Goal: Information Seeking & Learning: Learn about a topic

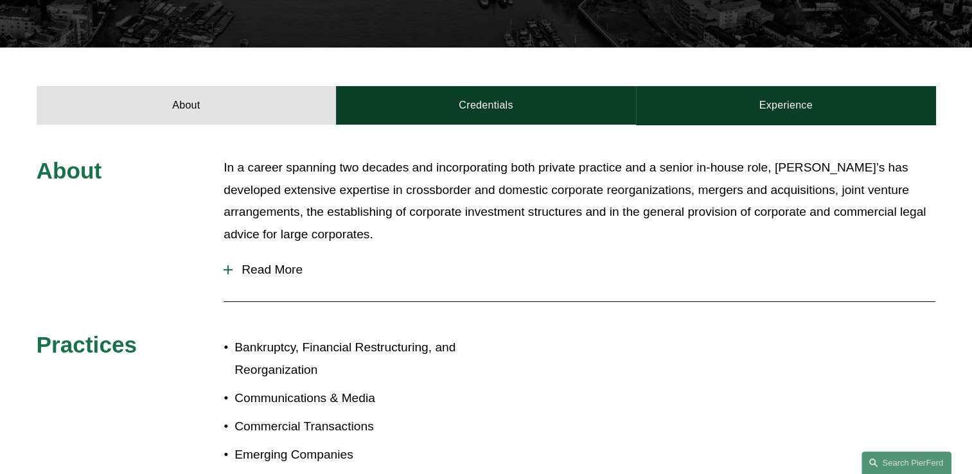
scroll to position [450, 0]
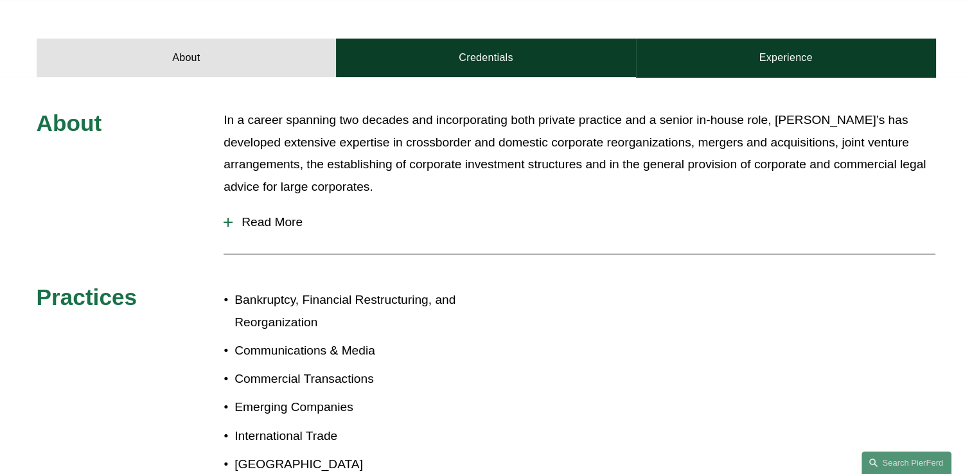
click at [230, 225] on div at bounding box center [227, 222] width 9 height 9
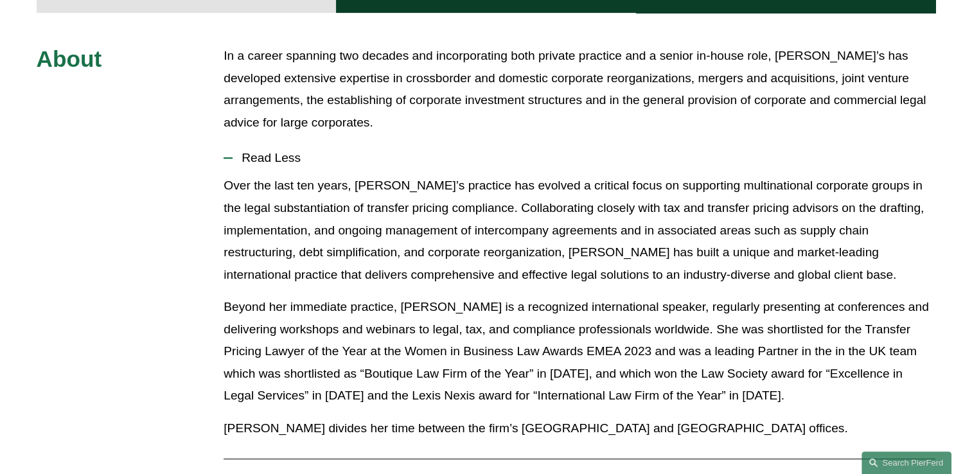
scroll to position [193, 0]
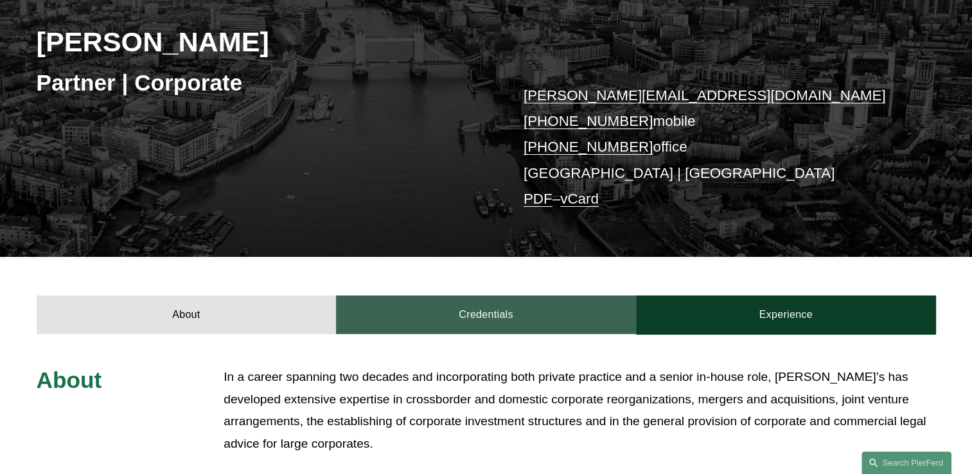
click at [459, 308] on link "Credentials" at bounding box center [486, 314] width 300 height 39
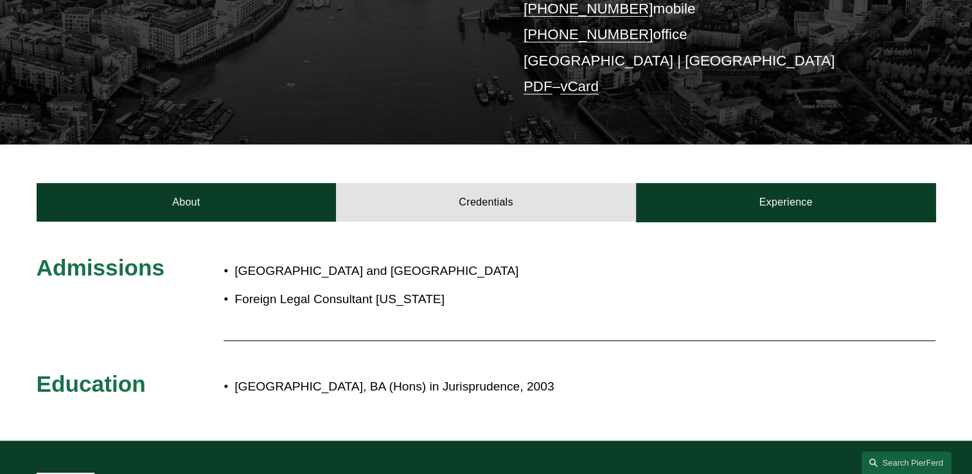
scroll to position [385, 0]
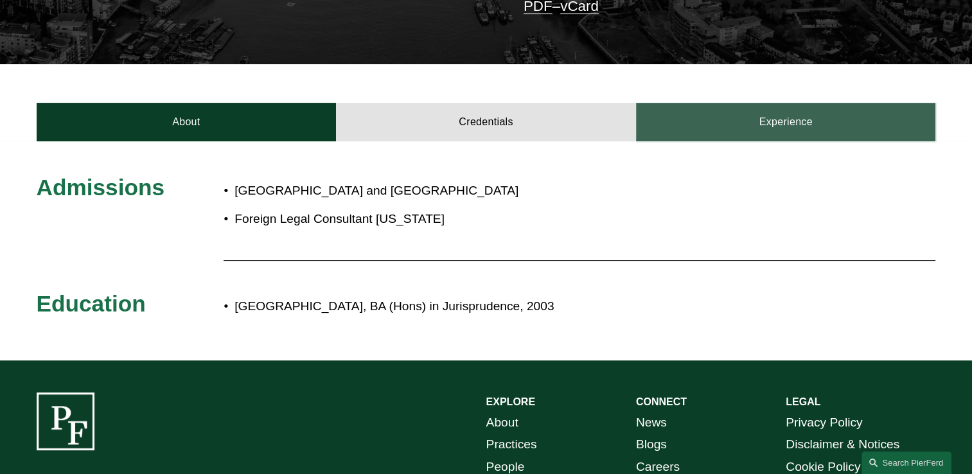
click at [783, 128] on link "Experience" at bounding box center [786, 122] width 300 height 39
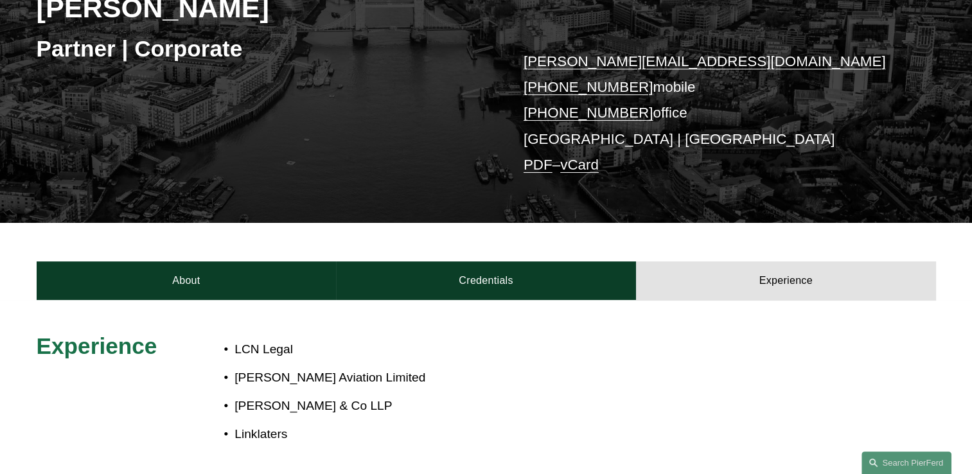
scroll to position [128, 0]
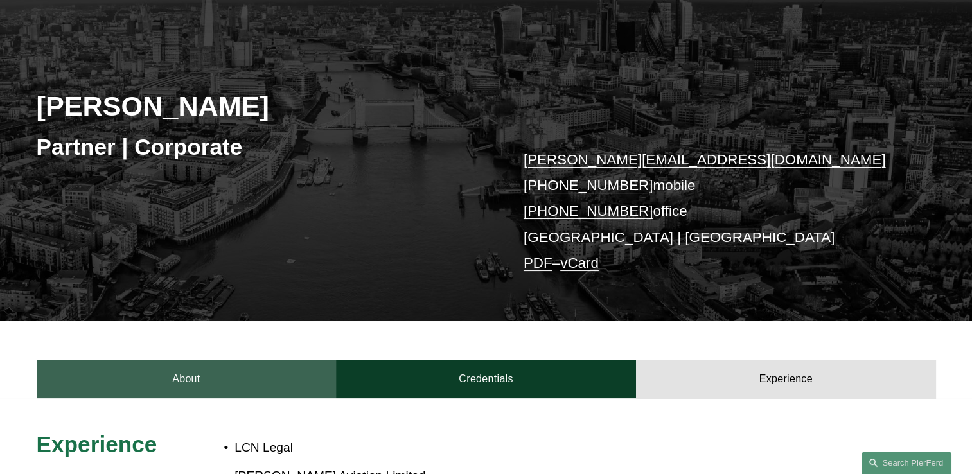
click at [163, 390] on link "About" at bounding box center [187, 379] width 300 height 39
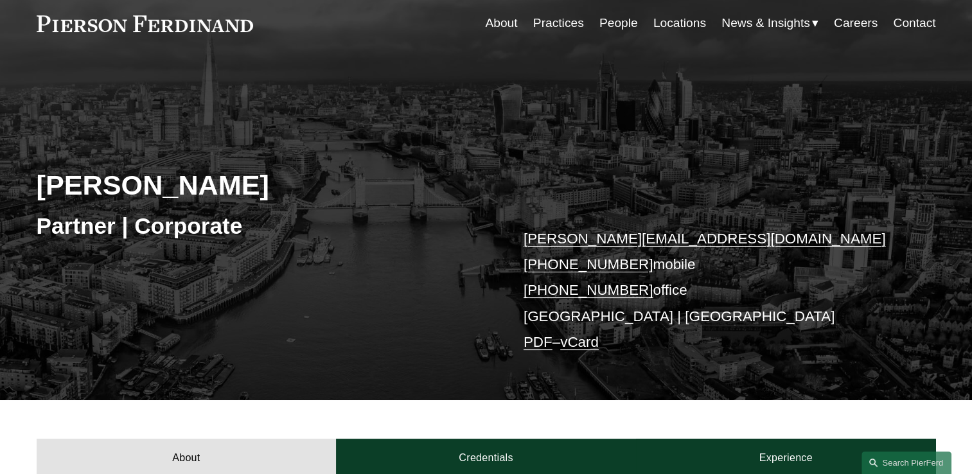
scroll to position [0, 0]
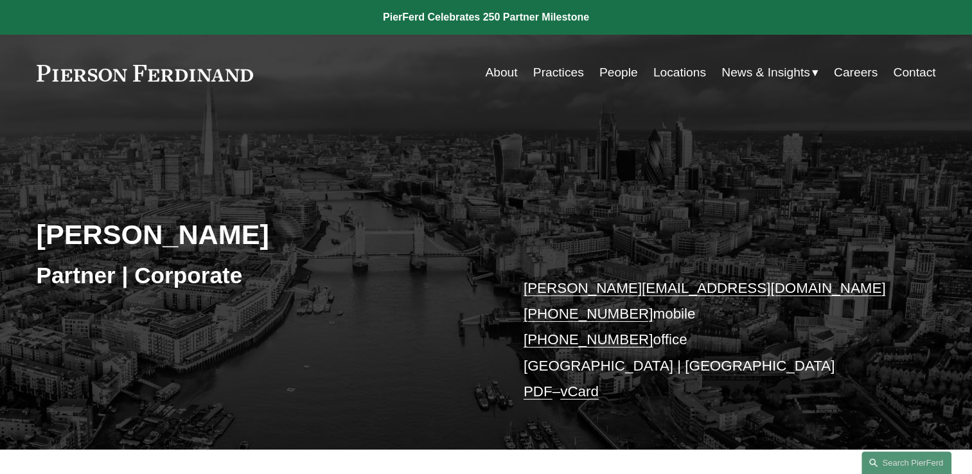
click at [602, 71] on link "People" at bounding box center [618, 72] width 39 height 24
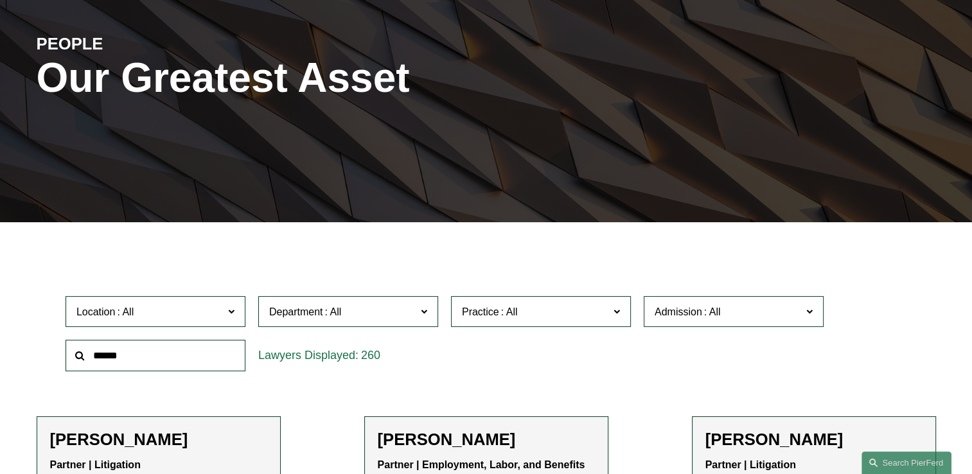
scroll to position [321, 0]
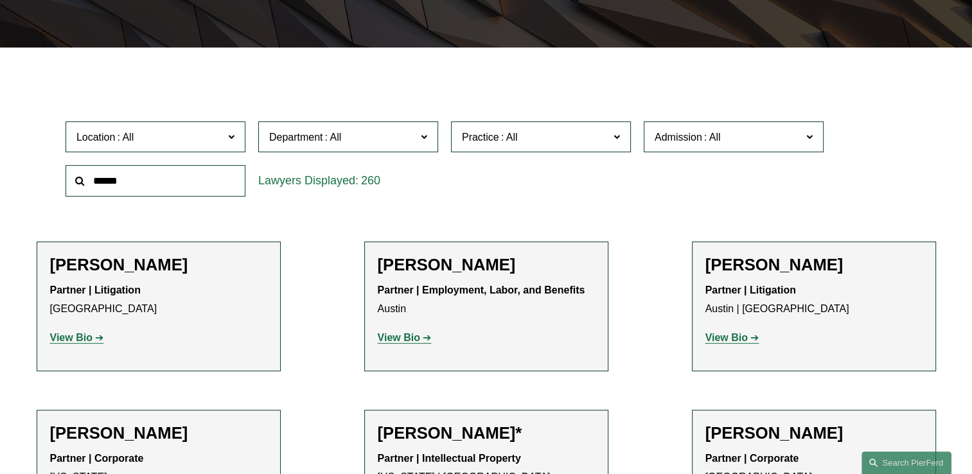
click at [132, 181] on input "text" at bounding box center [156, 180] width 180 height 31
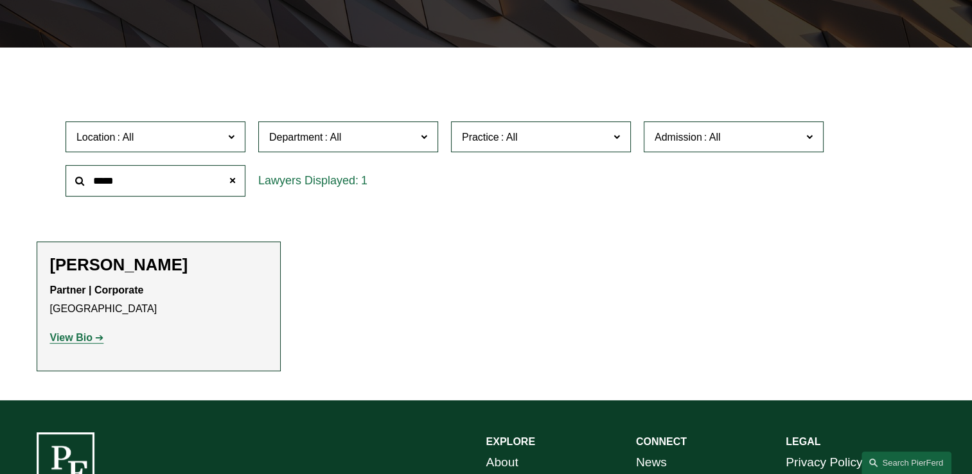
type input "*****"
click at [66, 341] on strong "View Bio" at bounding box center [71, 337] width 42 height 11
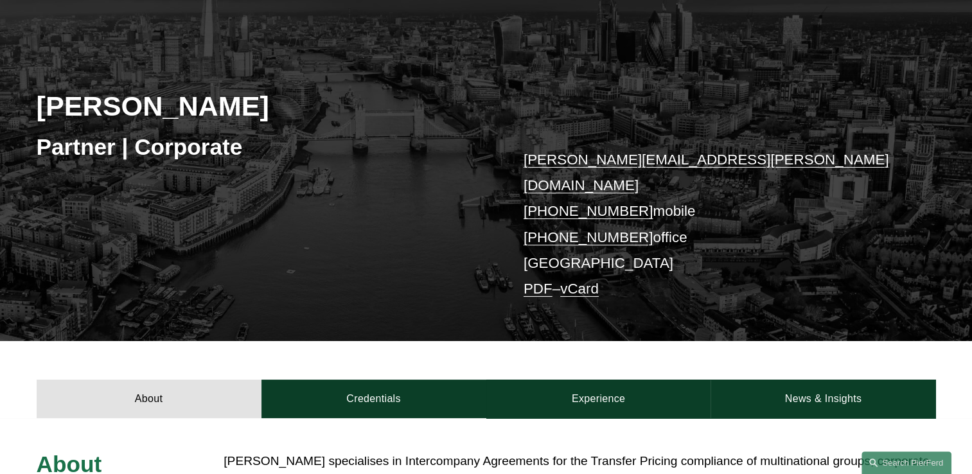
scroll to position [321, 0]
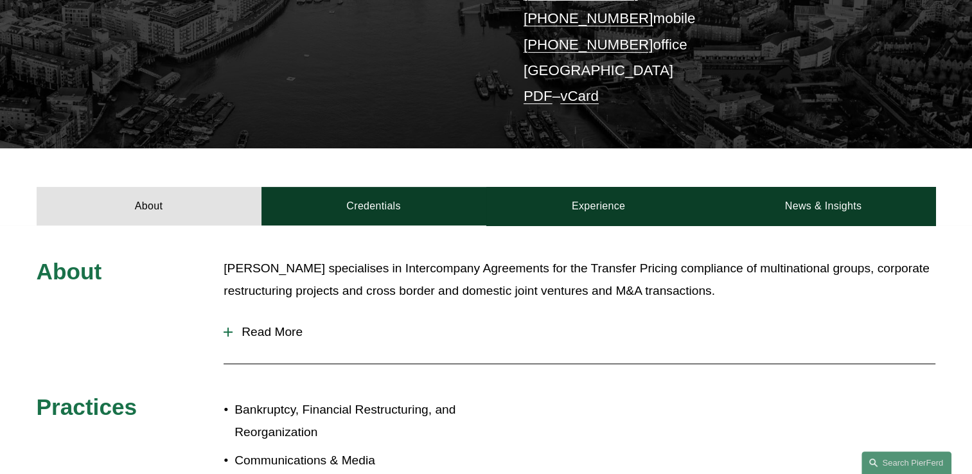
click at [229, 328] on div at bounding box center [227, 332] width 9 height 9
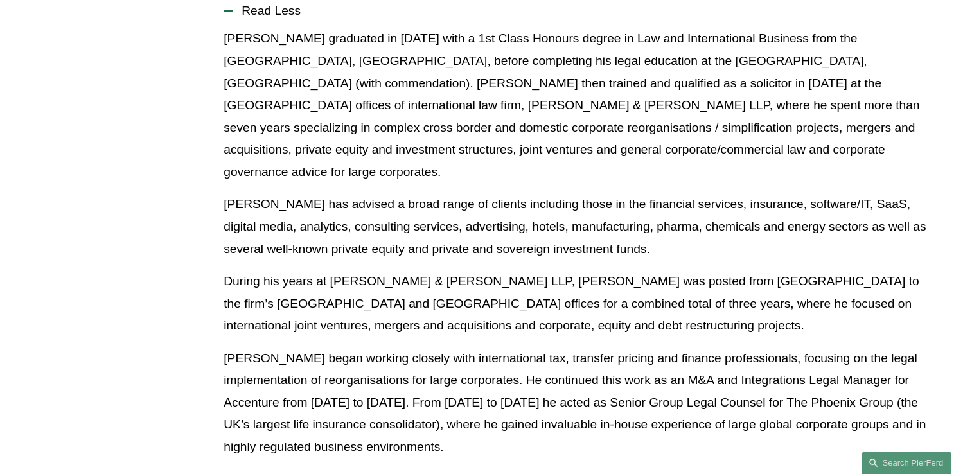
scroll to position [257, 0]
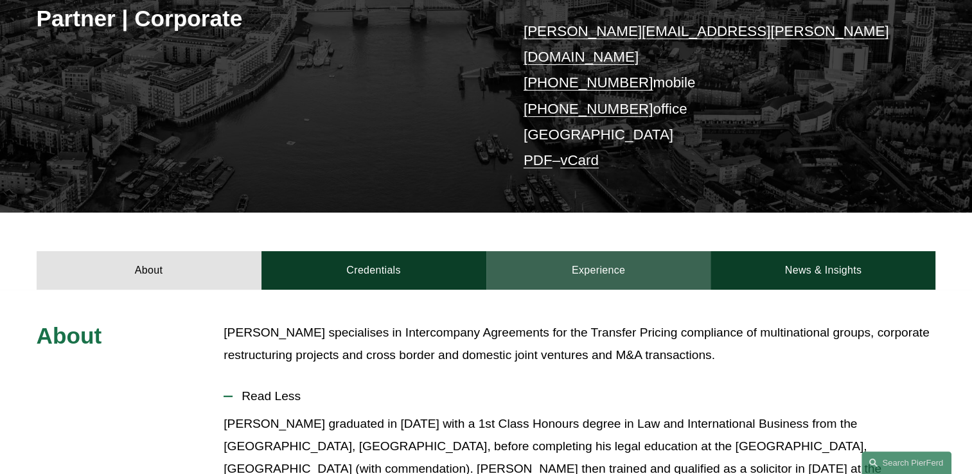
click at [606, 252] on link "Experience" at bounding box center [598, 270] width 225 height 39
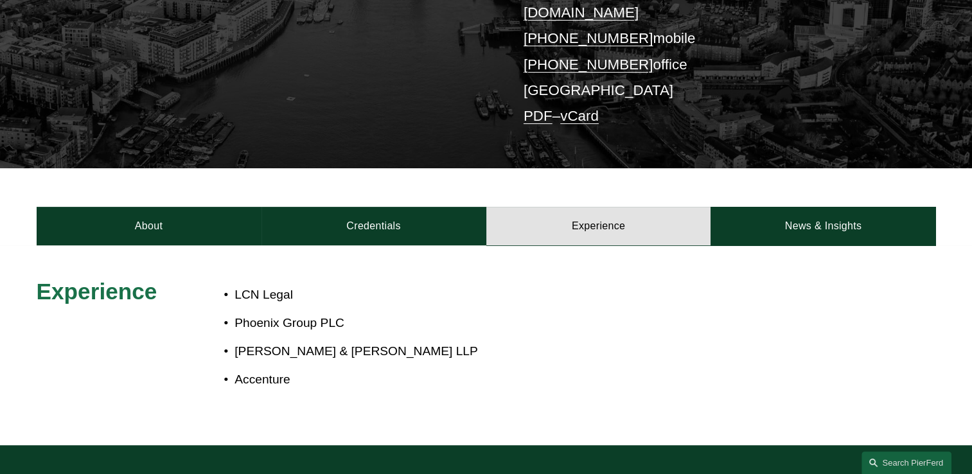
scroll to position [321, 0]
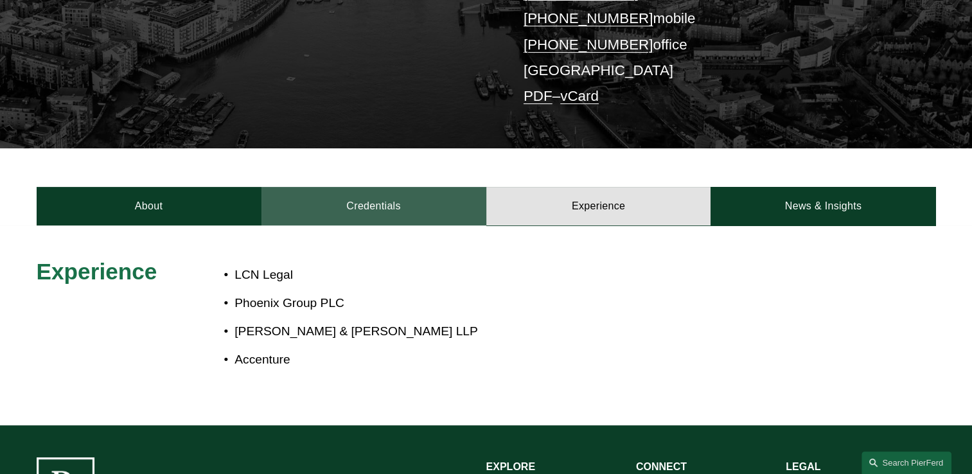
click at [396, 189] on link "Credentials" at bounding box center [373, 206] width 225 height 39
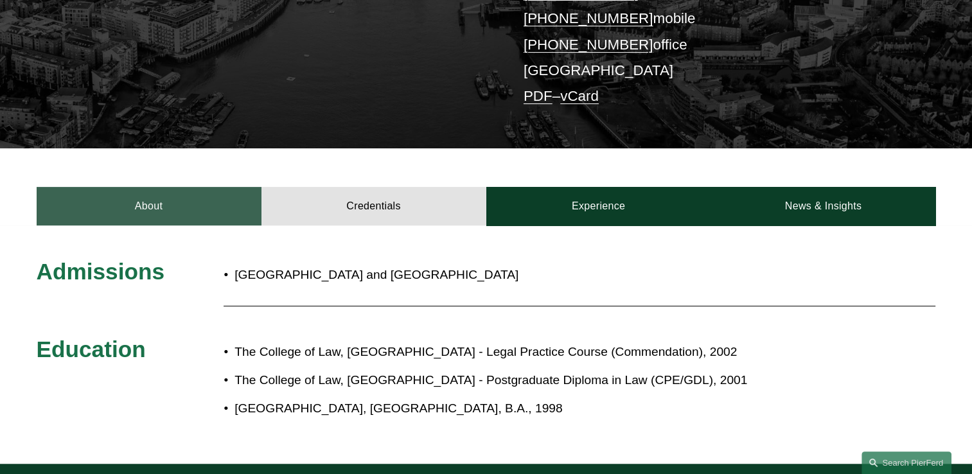
click at [141, 187] on link "About" at bounding box center [149, 206] width 225 height 39
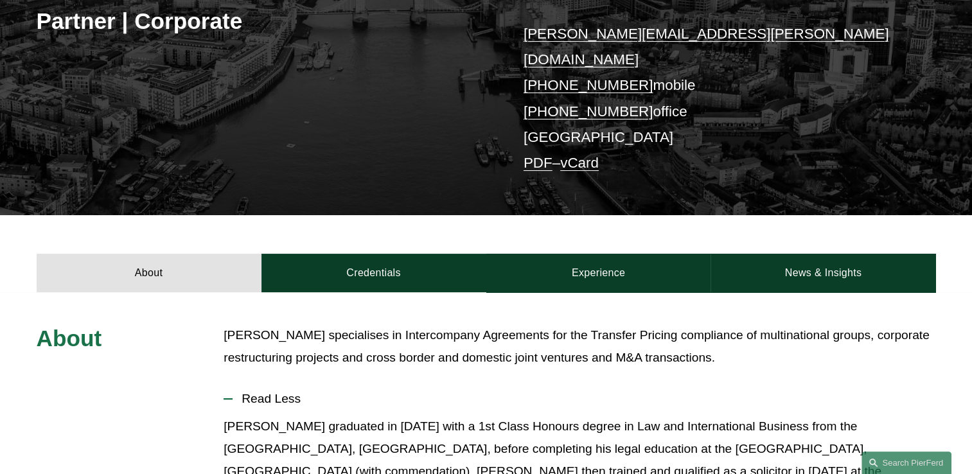
scroll to position [0, 0]
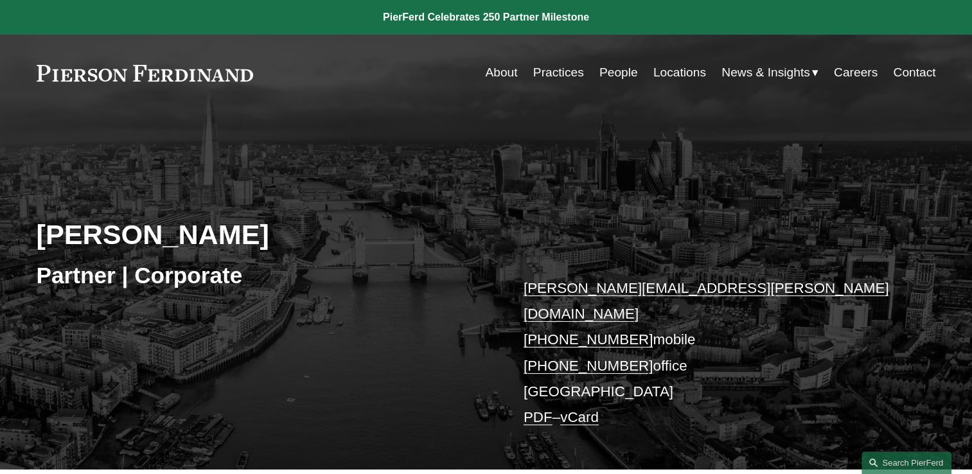
click at [502, 75] on link "About" at bounding box center [501, 72] width 32 height 24
